Goal: Information Seeking & Learning: Learn about a topic

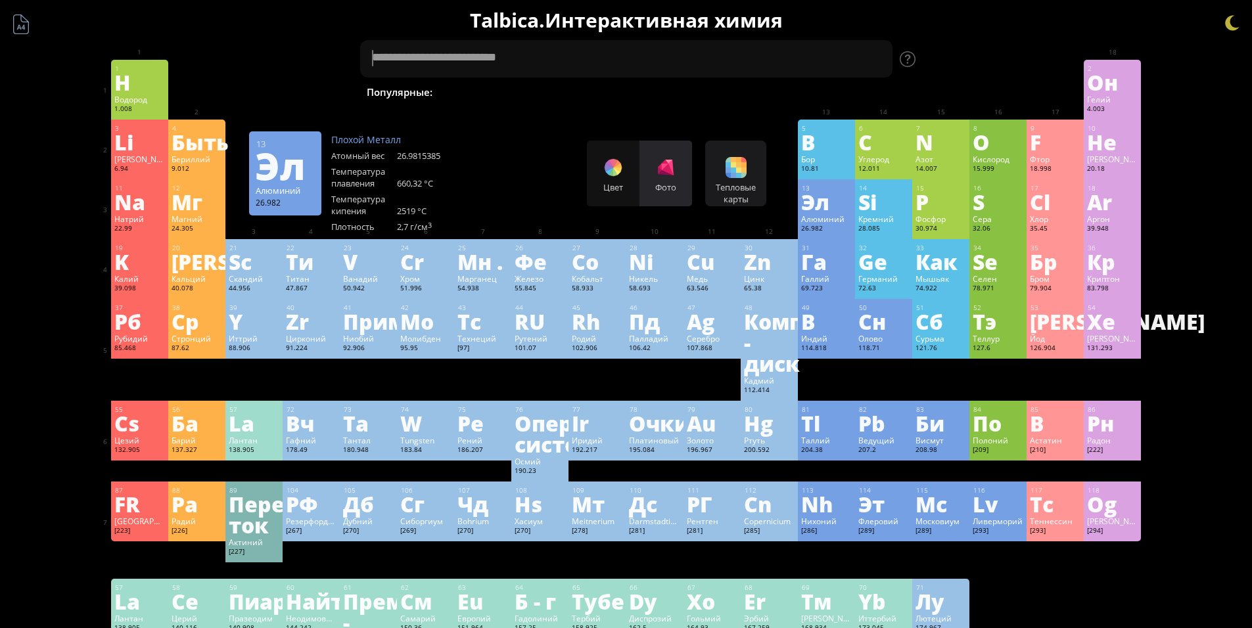
click at [671, 178] on div "Фото" at bounding box center [665, 174] width 53 height 66
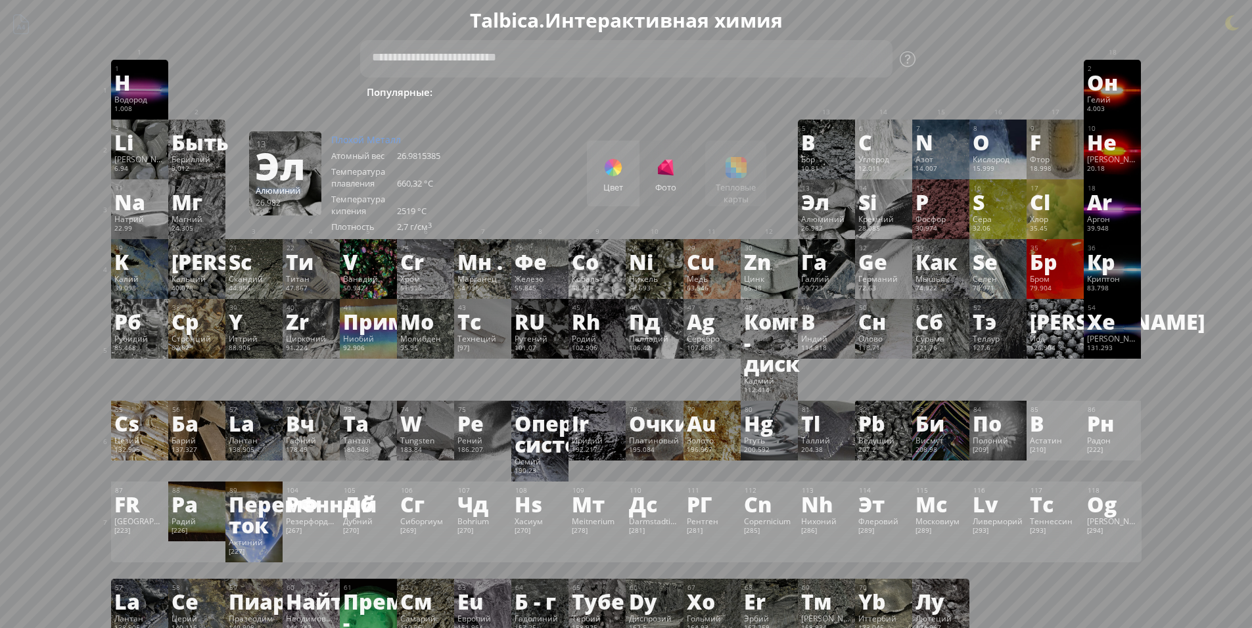
click at [667, 171] on div "Цвет Фото" at bounding box center [639, 174] width 105 height 66
click at [613, 173] on div at bounding box center [612, 167] width 21 height 21
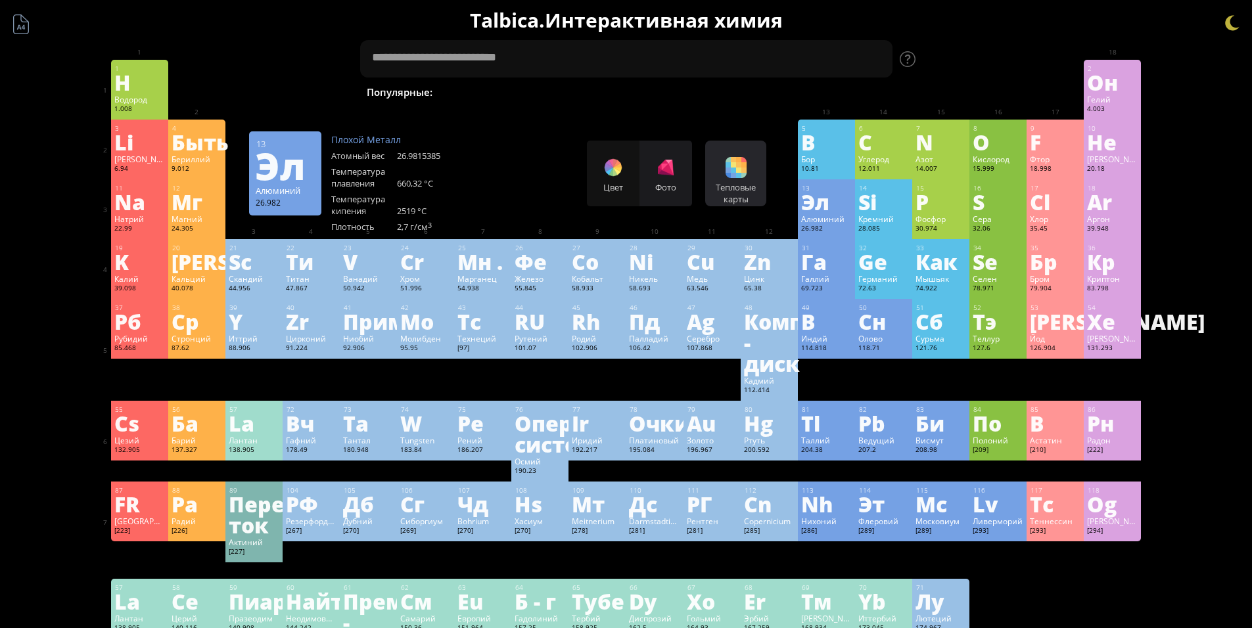
click at [744, 174] on div at bounding box center [735, 167] width 21 height 21
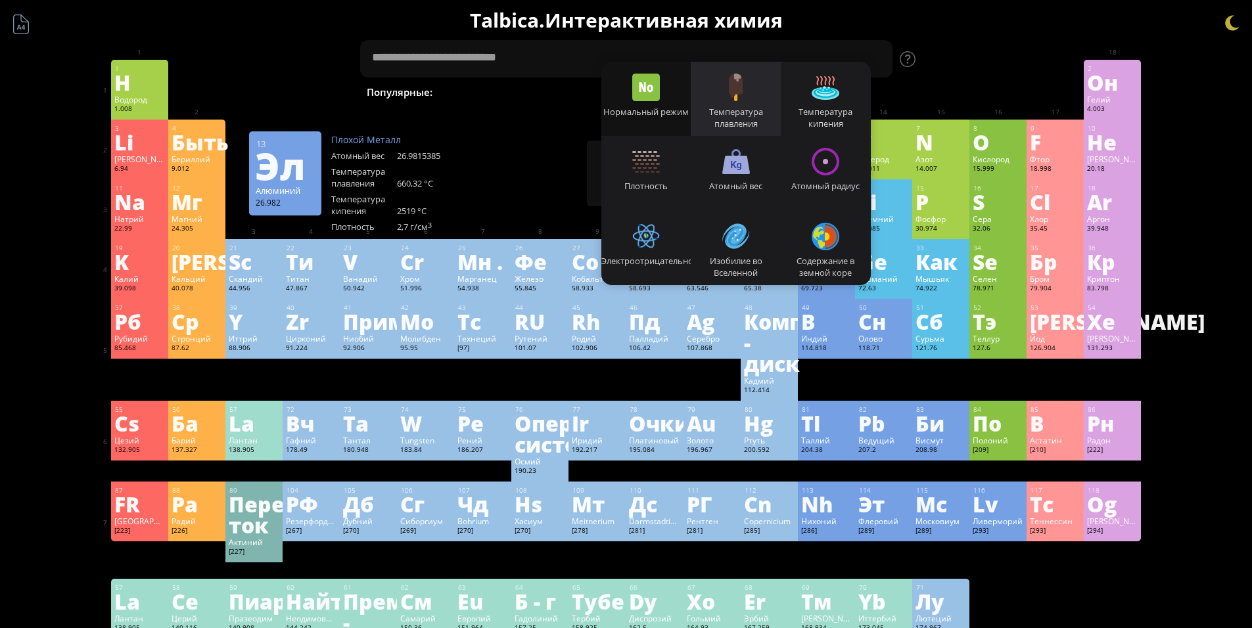
click at [734, 96] on div at bounding box center [736, 88] width 28 height 28
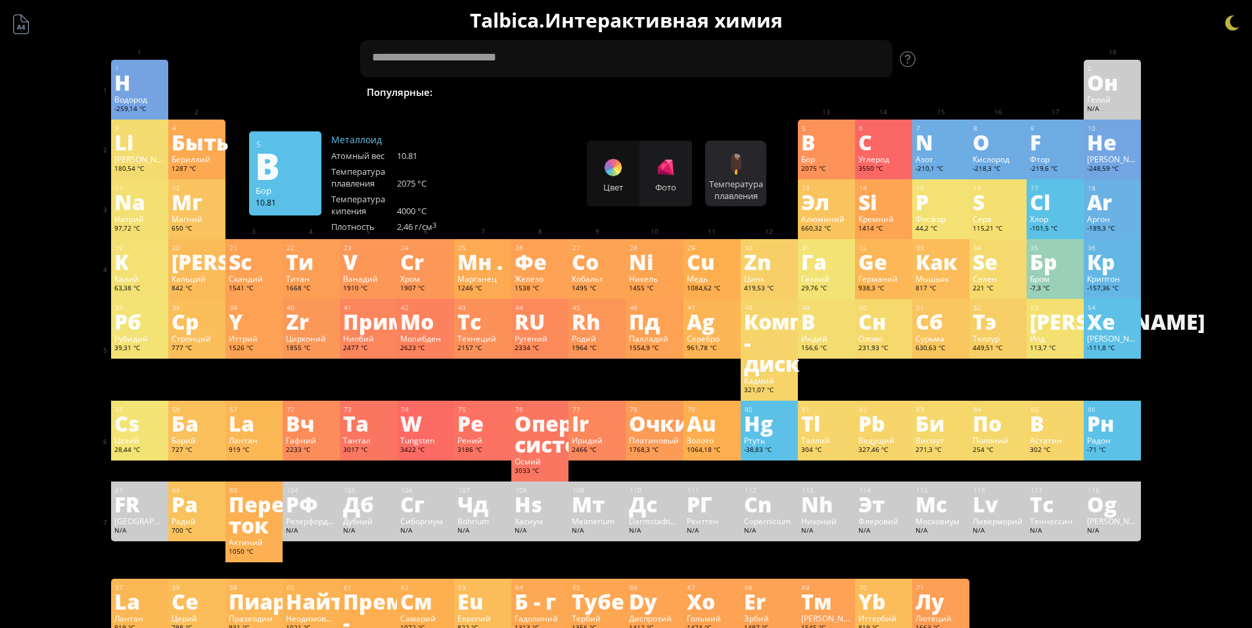
click at [744, 161] on div at bounding box center [735, 164] width 21 height 21
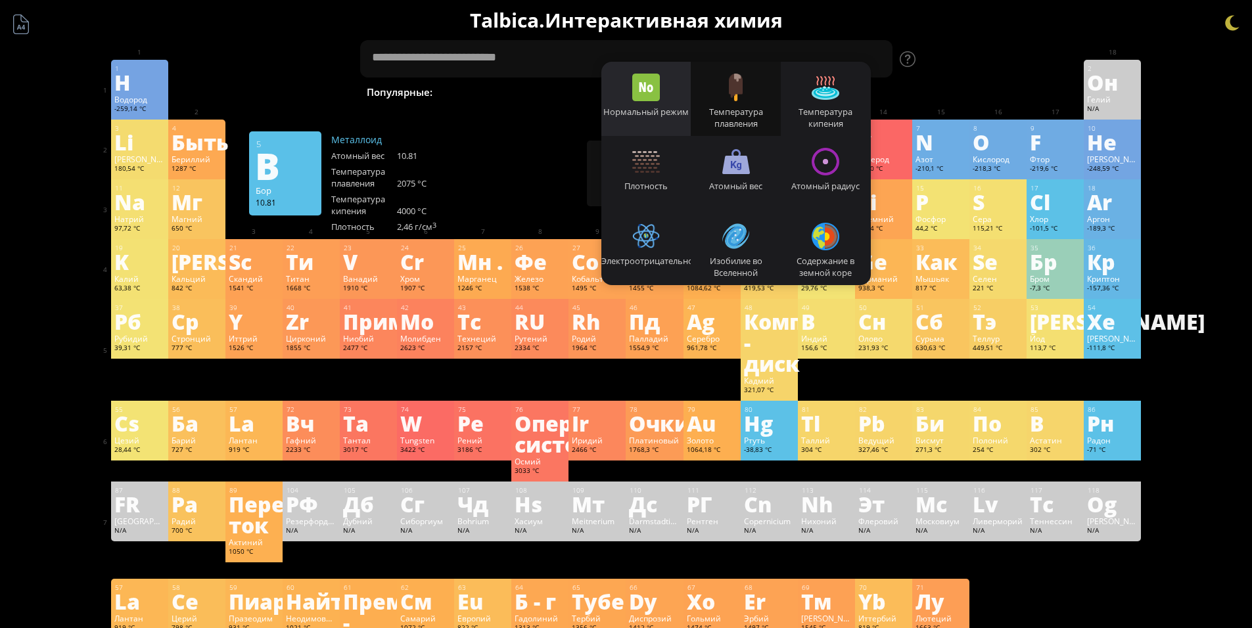
click at [660, 95] on div at bounding box center [646, 88] width 28 height 28
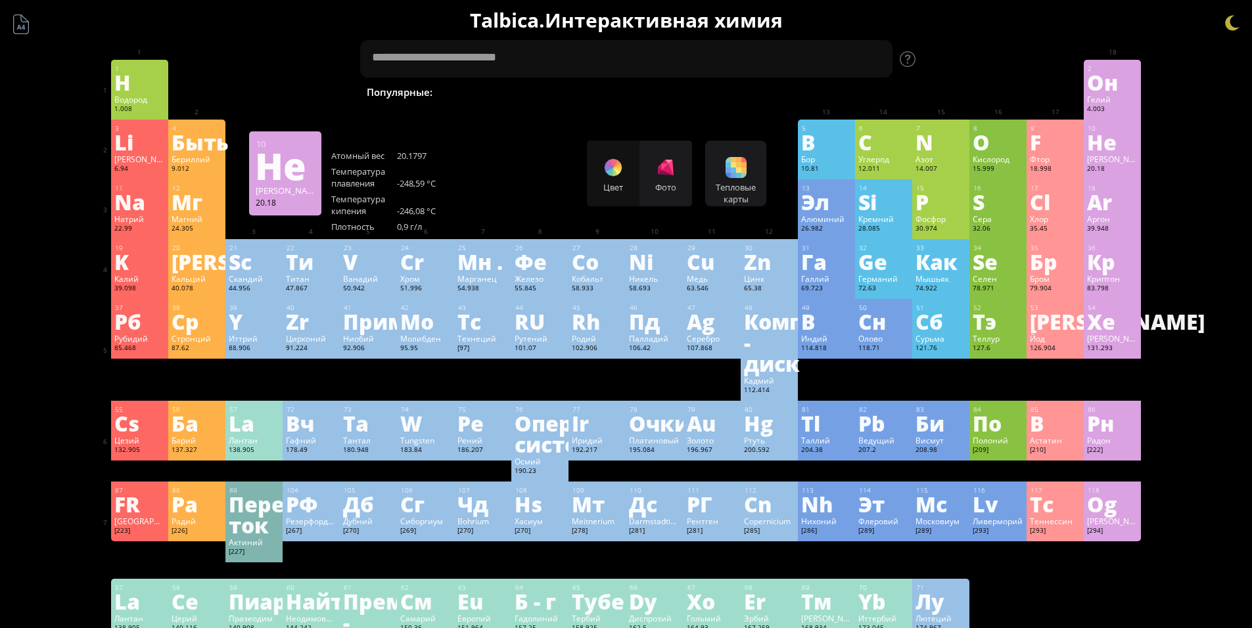
click at [1201, 145] on div "Summary Molecular formula Molecular weight Exact mass Monoisotopic mass Classif…" at bounding box center [626, 630] width 1252 height 1261
click at [393, 91] on ya-tr-span "Популярные:" at bounding box center [400, 92] width 66 height 14
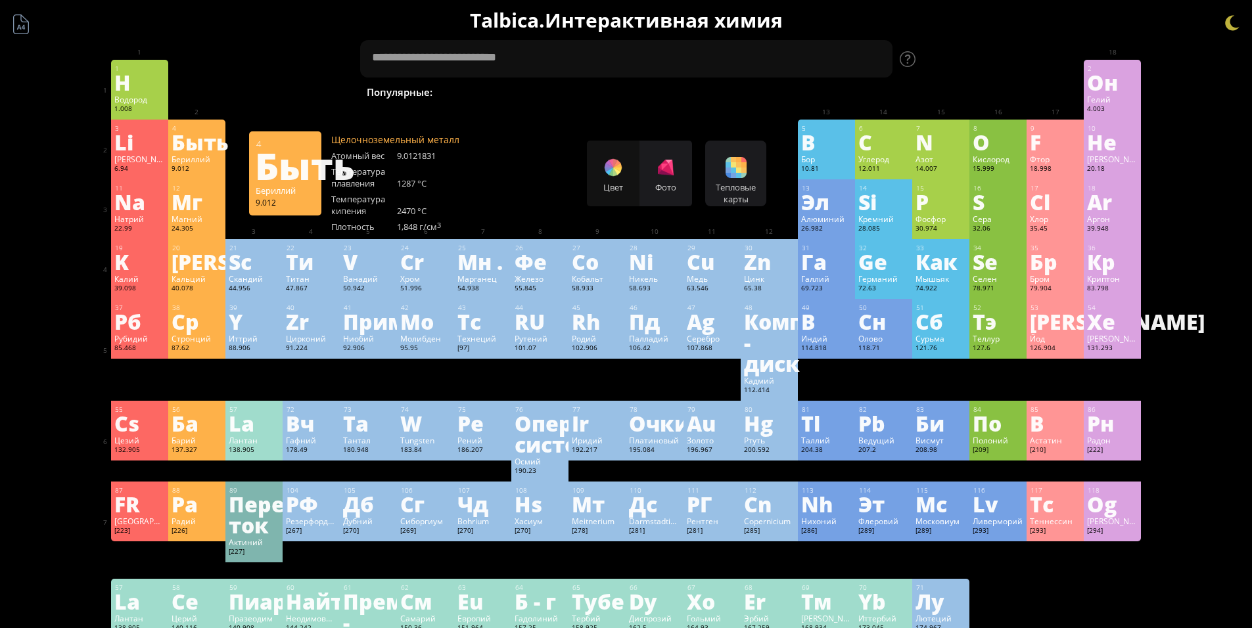
click at [302, 181] on ya-tr-span "Быть" at bounding box center [304, 165] width 99 height 53
click at [639, 239] on div "11 Na Натрий 22.99 −1, 0, +1 −1, 0, +1 97.72 °C 883 °C 0.968 g/cm 3 [Ne]3s 1 12…" at bounding box center [626, 209] width 1030 height 60
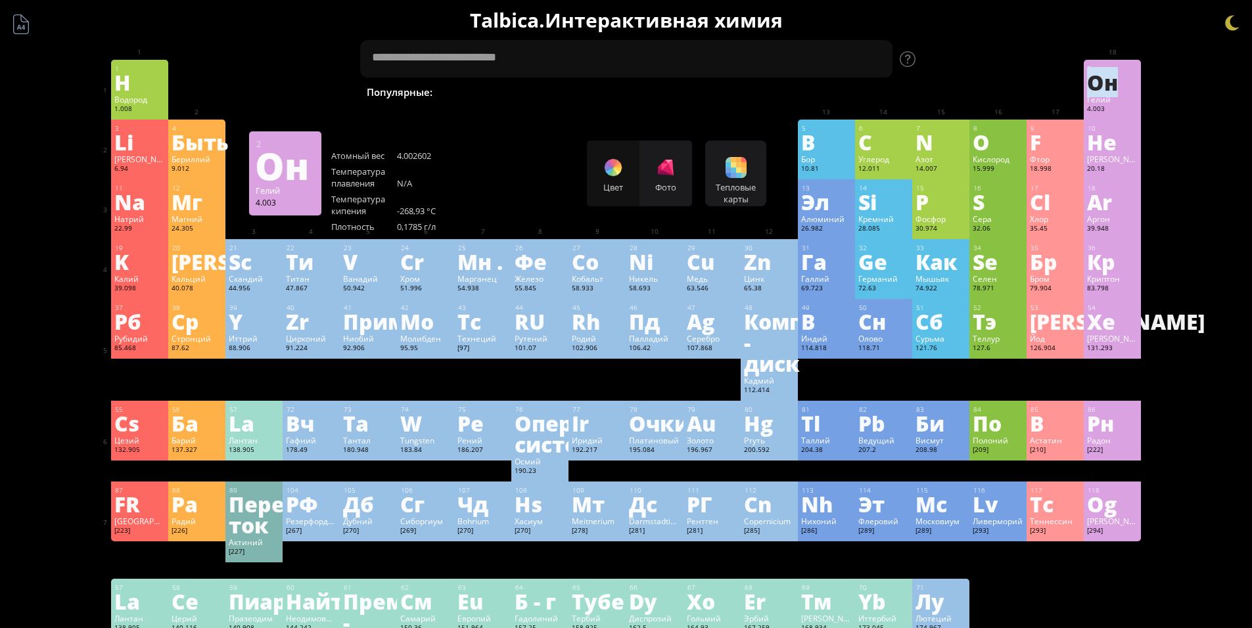
click at [1105, 97] on ya-tr-span "Он" at bounding box center [1102, 82] width 31 height 30
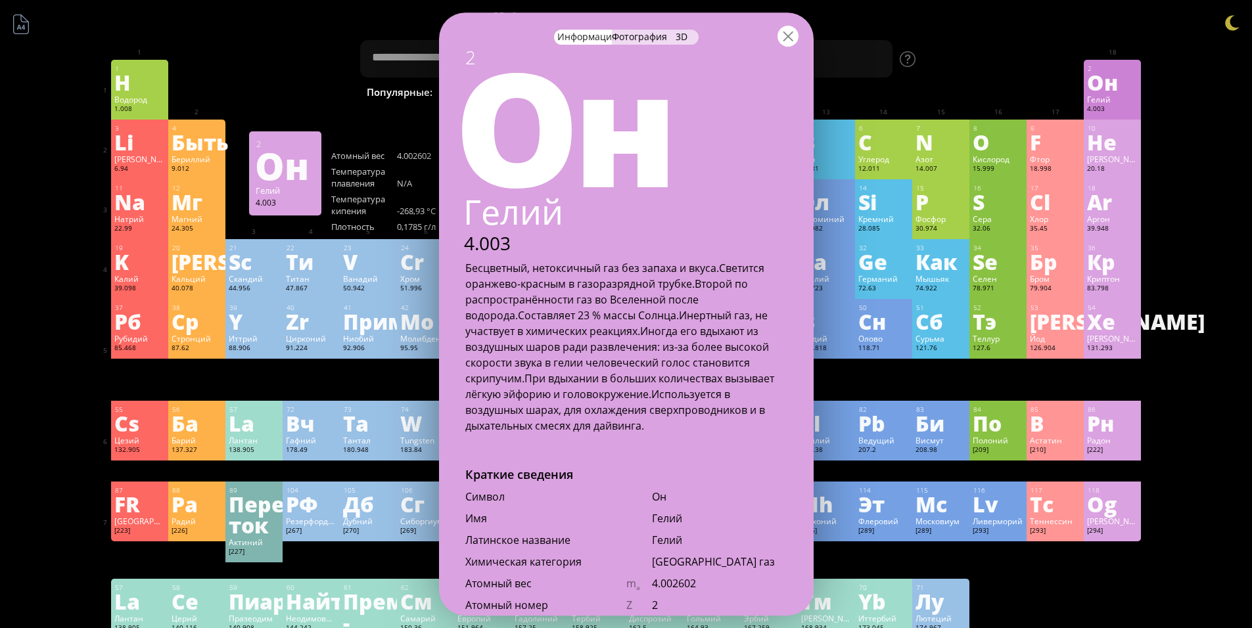
click at [795, 37] on div at bounding box center [787, 36] width 21 height 21
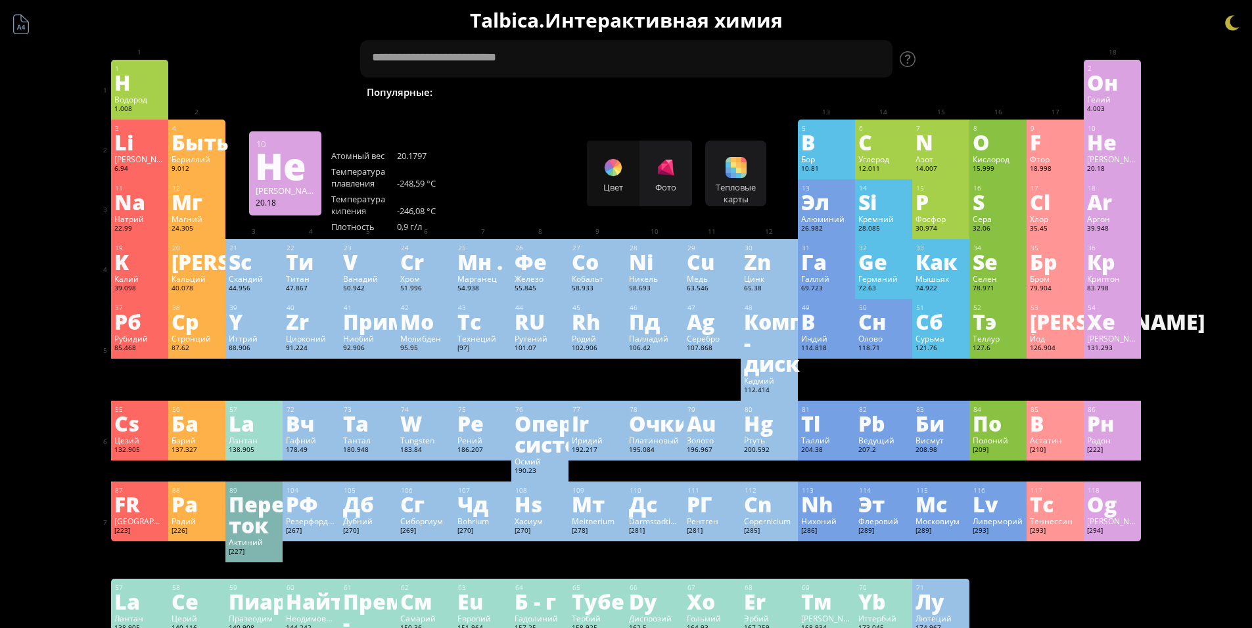
click at [1243, 185] on div "Summary Molecular formula Molecular weight Exact mass Monoisotopic mass Classif…" at bounding box center [626, 630] width 1252 height 1261
